Goal: Task Accomplishment & Management: Manage account settings

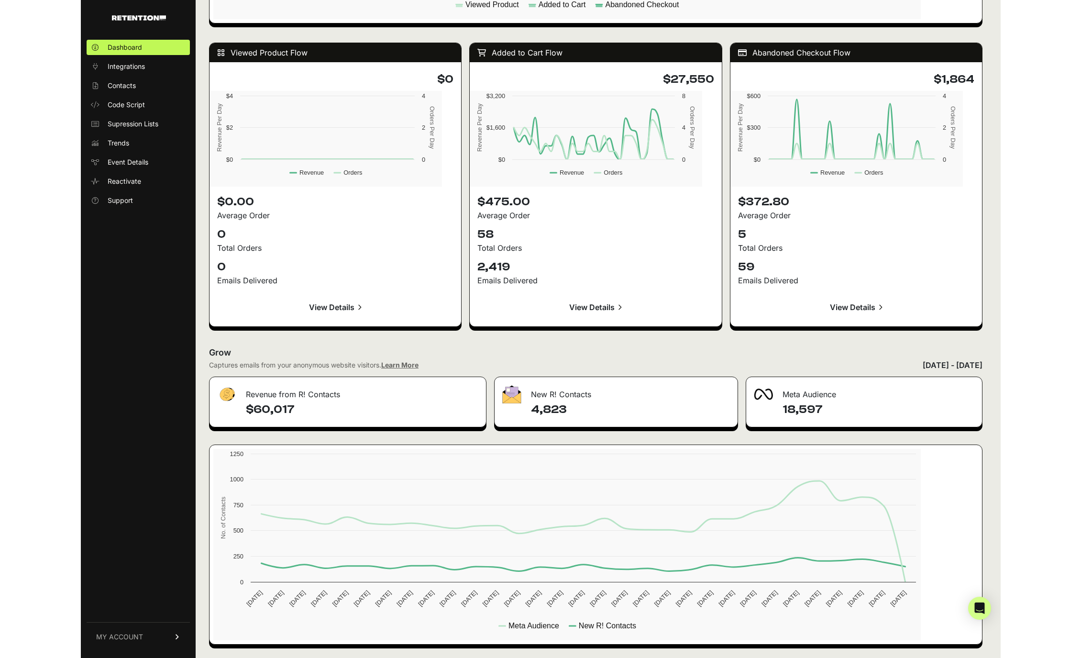
scroll to position [827, 0]
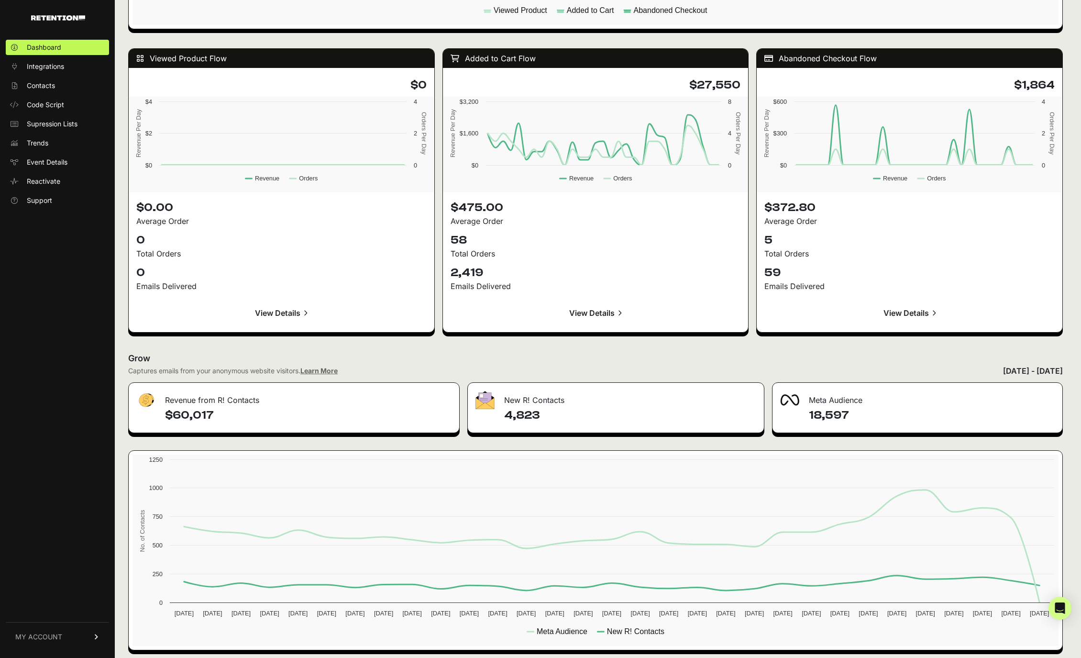
click at [43, 633] on span "MY ACCOUNT" at bounding box center [38, 637] width 47 height 10
click at [36, 275] on div "Dashboard Integrations Contacts Code Script Supression Lists Trends Event Detai…" at bounding box center [57, 343] width 115 height 627
click at [37, 57] on ul "Dashboard Integrations Contacts Code Script Supression Lists Trends Event Detai…" at bounding box center [57, 124] width 103 height 168
click at [38, 62] on span "Integrations" at bounding box center [45, 67] width 37 height 10
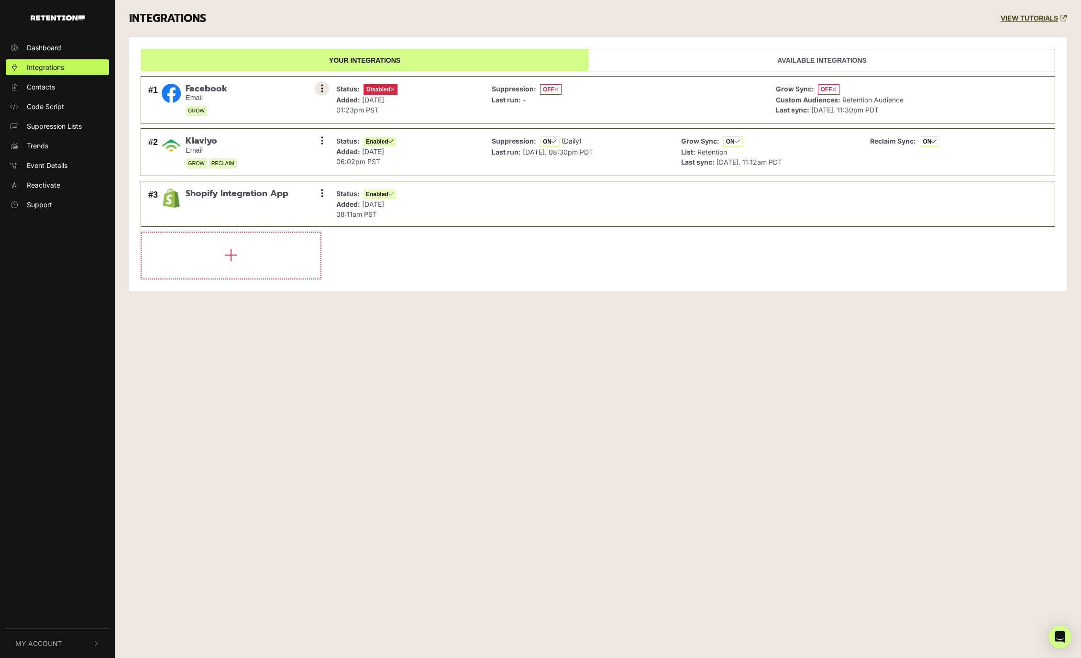
click at [318, 89] on button at bounding box center [322, 88] width 14 height 14
click at [245, 91] on link "Settings" at bounding box center [263, 89] width 91 height 21
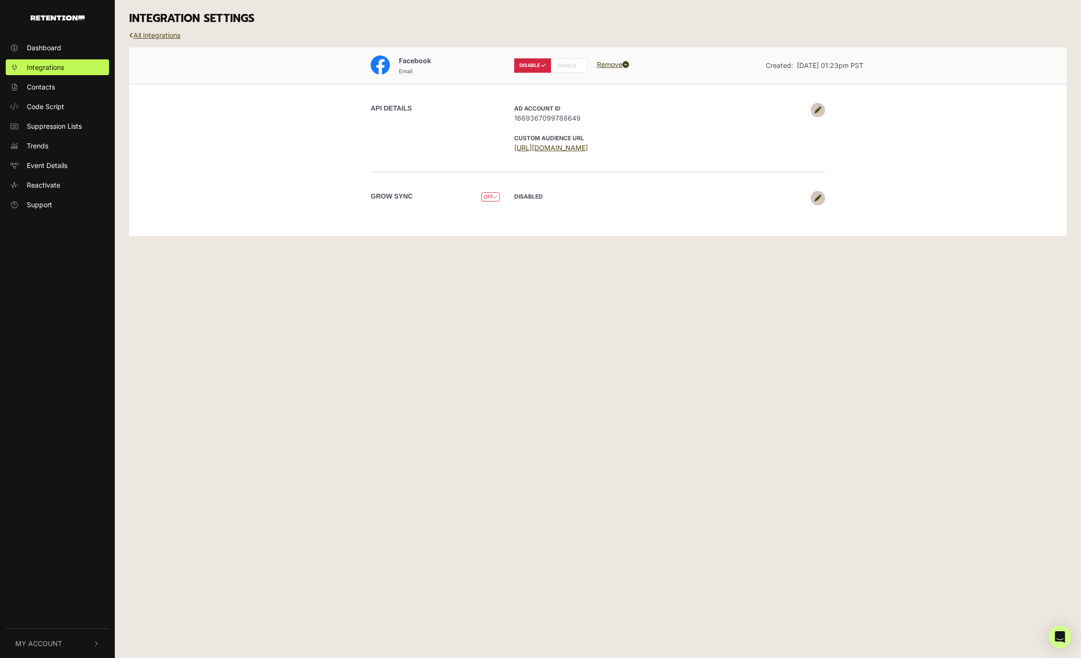
click at [818, 109] on icon at bounding box center [817, 110] width 7 height 7
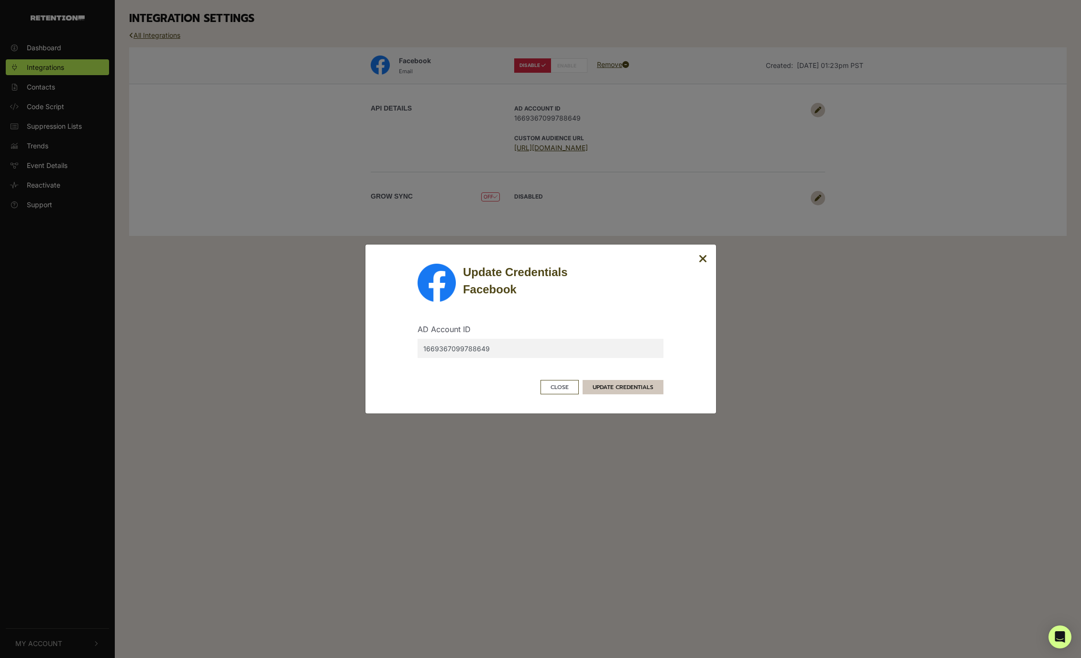
click at [634, 386] on button "UPDATE CREDENTIALS" at bounding box center [623, 387] width 81 height 14
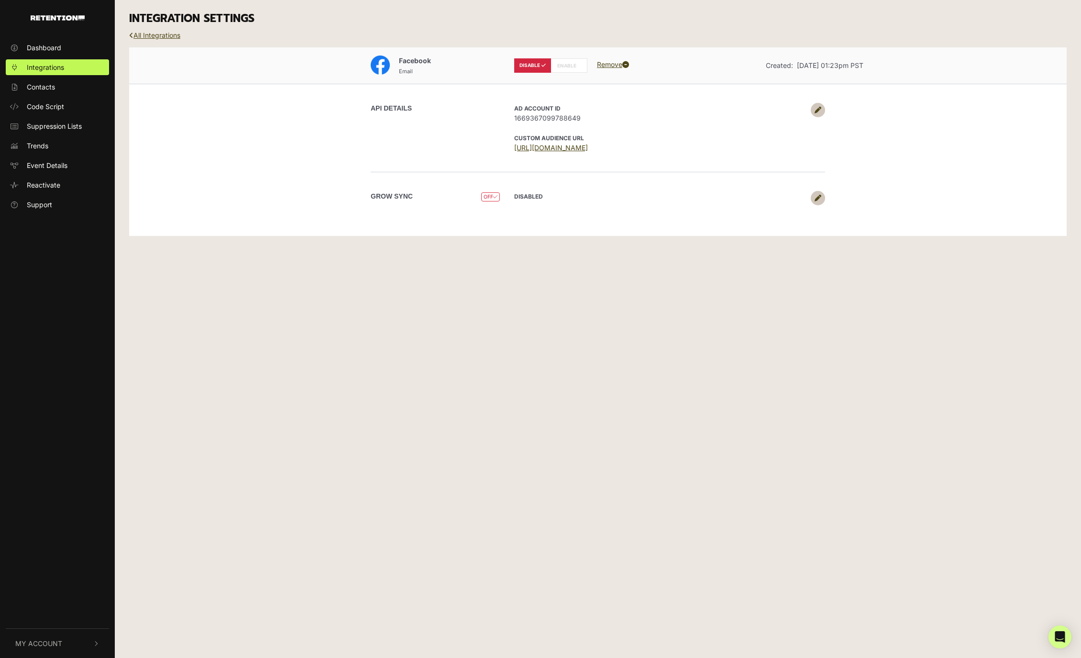
click at [819, 110] on icon at bounding box center [817, 110] width 7 height 7
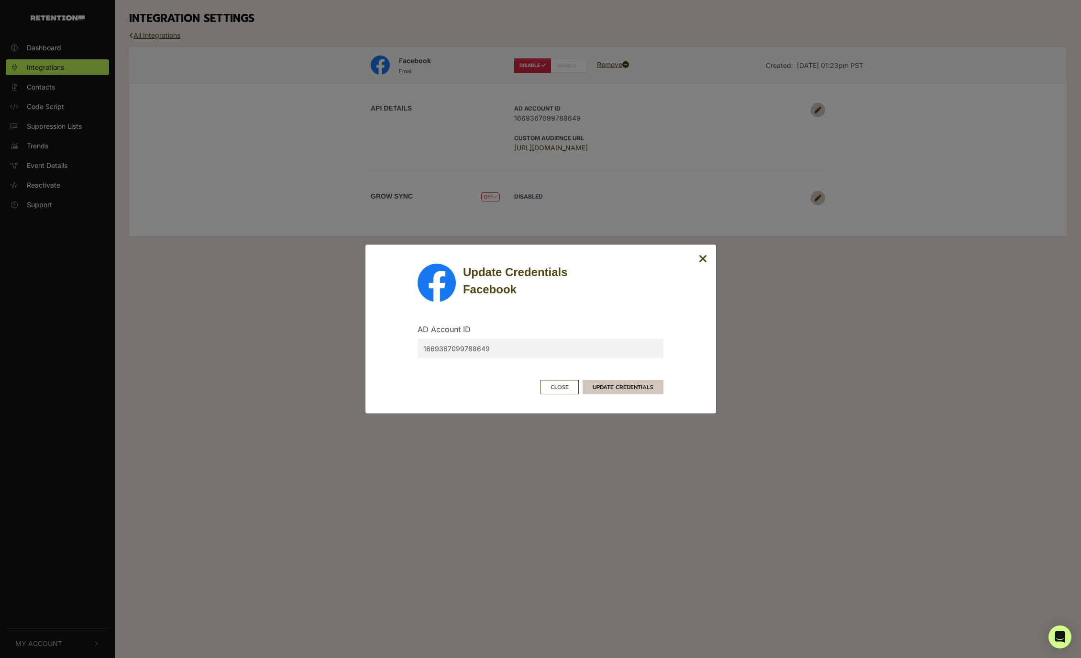
click at [633, 390] on button "UPDATE CREDENTIALS" at bounding box center [623, 387] width 81 height 14
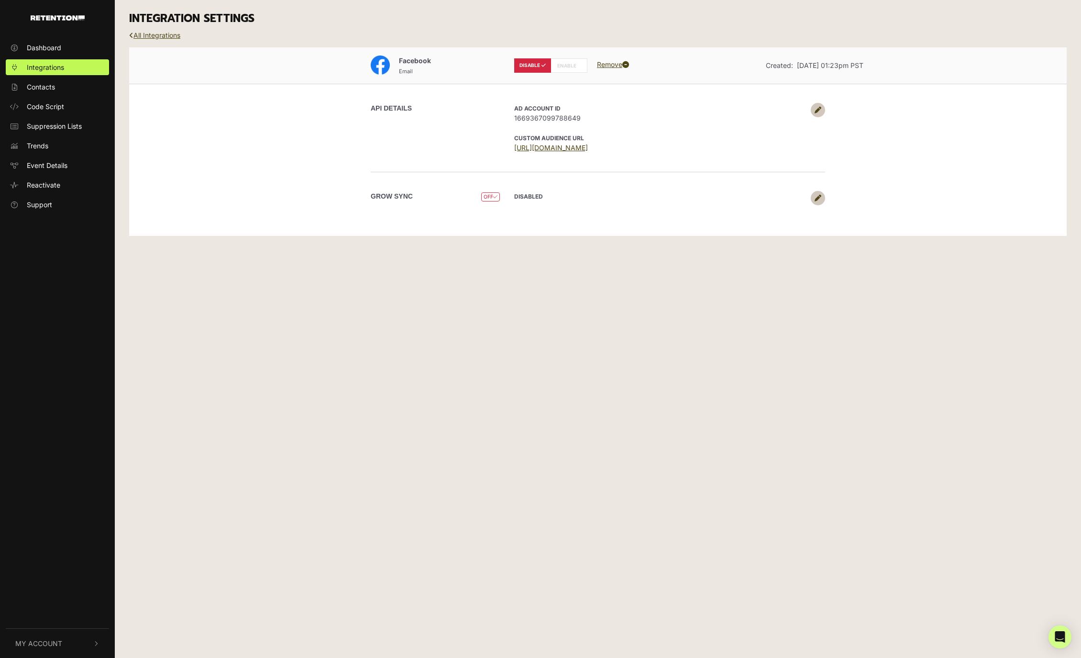
click at [817, 195] on icon at bounding box center [817, 198] width 7 height 7
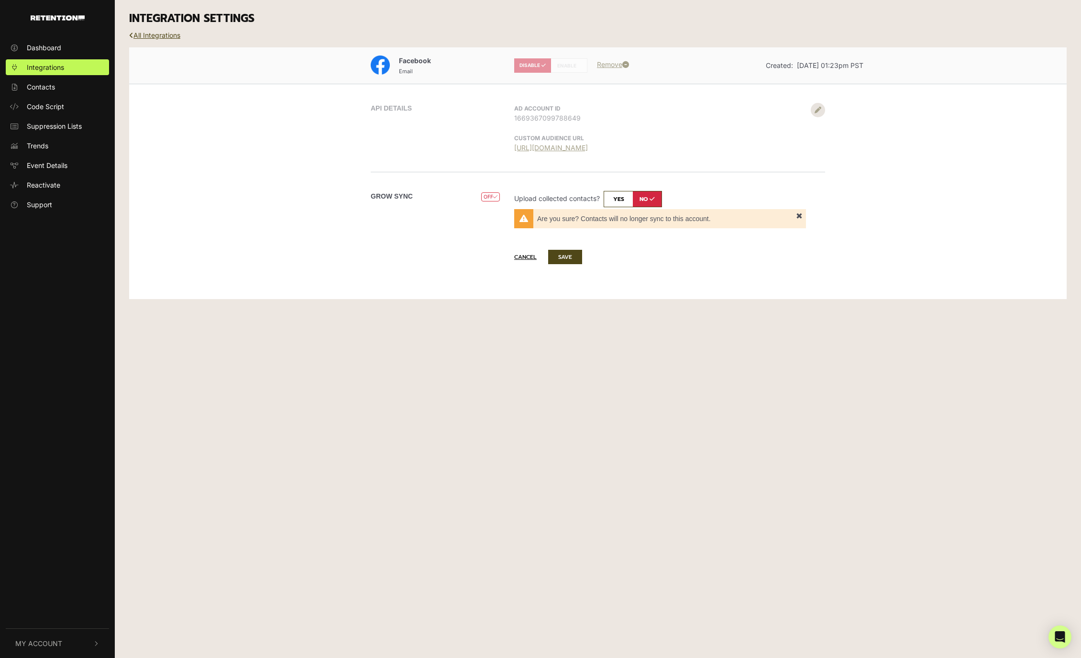
click at [616, 198] on input "checkbox" at bounding box center [633, 199] width 58 height 16
checkbox input "true"
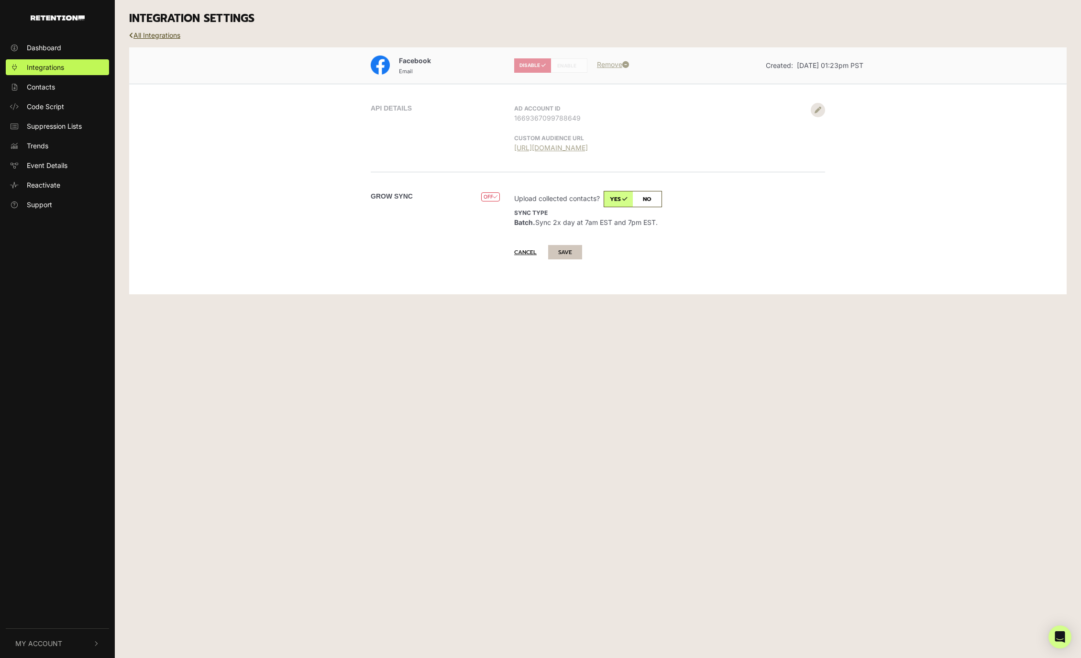
click at [565, 253] on button "SAVE" at bounding box center [565, 252] width 34 height 14
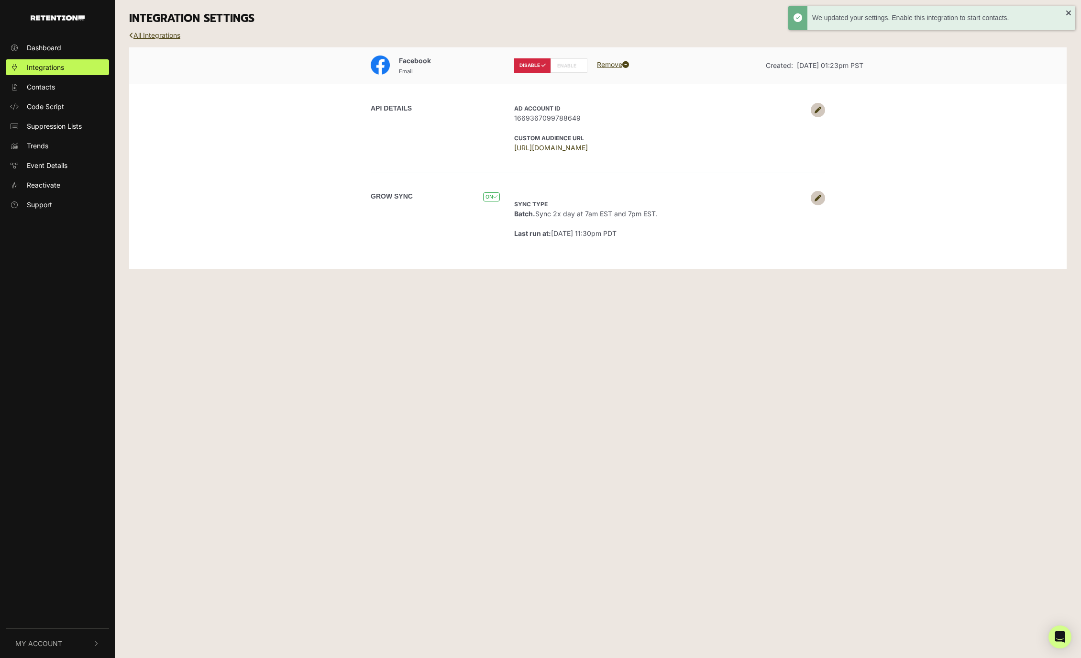
click at [564, 63] on label "ENABLE" at bounding box center [568, 65] width 37 height 14
radio input "false"
radio input "true"
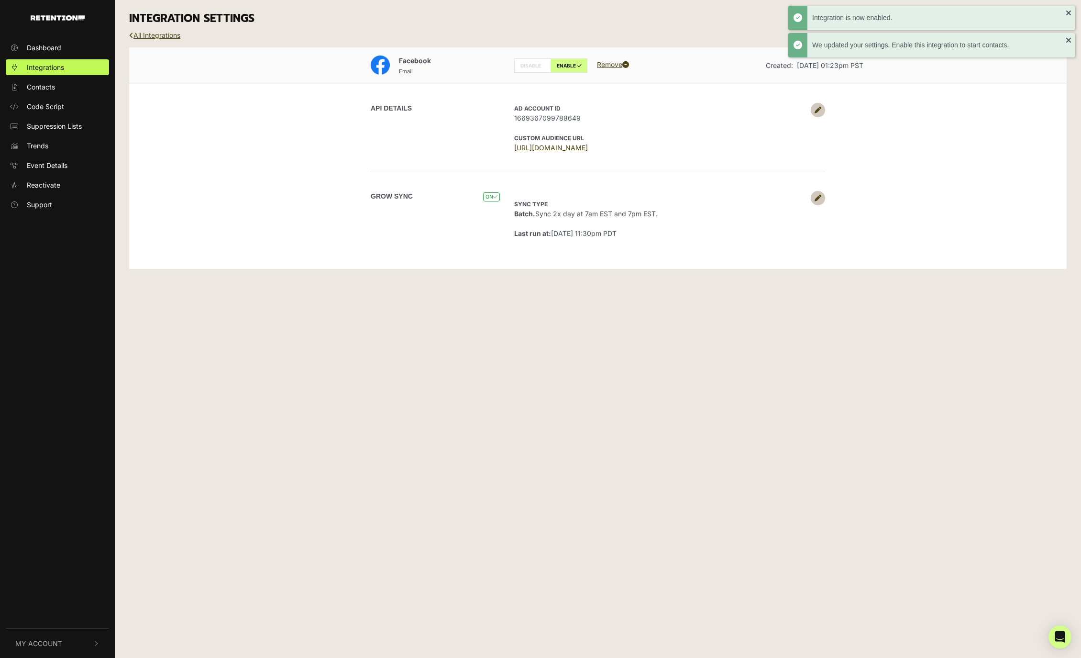
click at [727, 262] on div "Facebook Email DISABLE ENABLE Remove Created: [DATE] 01:23pm PST API DETAILS AD…" at bounding box center [597, 157] width 937 height 221
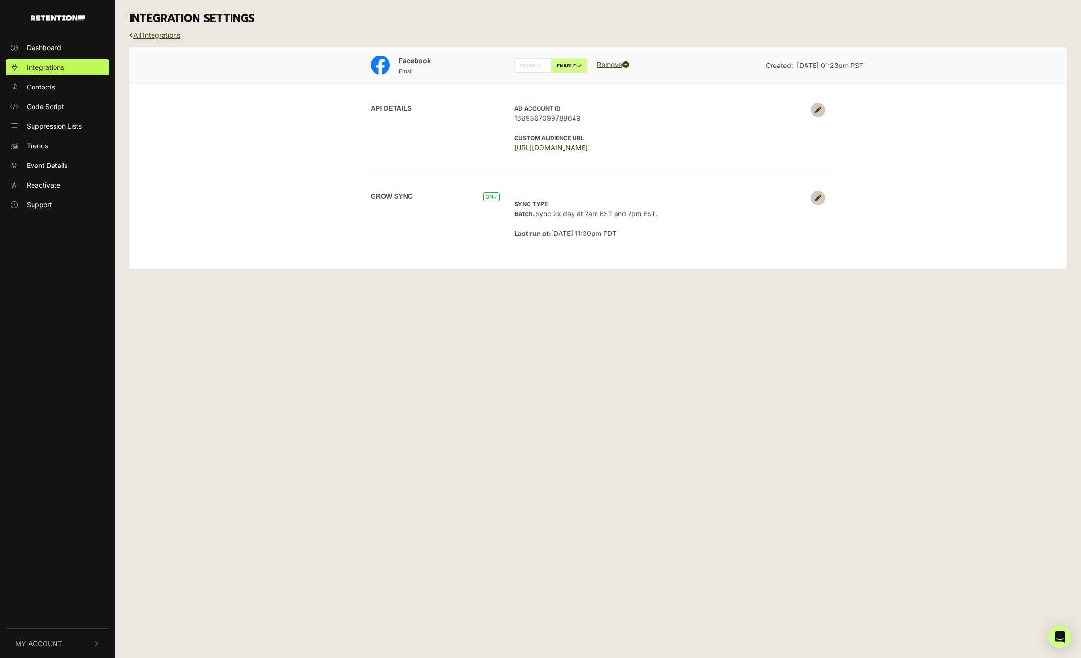
click at [702, 440] on div "Dashboard Integrations Contacts Code Script Suppression Lists Trends Event Deta…" at bounding box center [540, 329] width 1081 height 658
